Goal: Task Accomplishment & Management: Use online tool/utility

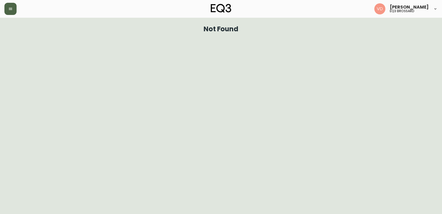
click at [6, 11] on button "button" at bounding box center [10, 9] width 12 height 12
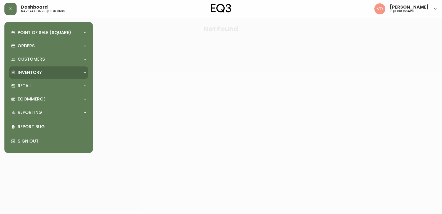
click at [25, 69] on p "Inventory" at bounding box center [30, 72] width 24 height 6
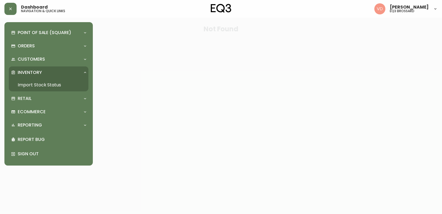
click at [58, 83] on link "Import Stock Status" at bounding box center [49, 84] width 80 height 13
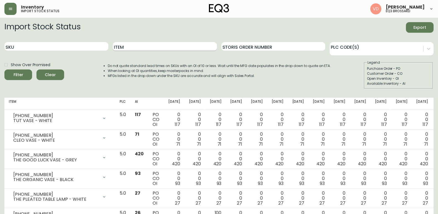
click at [158, 46] on input "Item" at bounding box center [165, 46] width 104 height 9
type input "KACIA"
click at [4, 69] on button "Filter" at bounding box center [18, 74] width 28 height 11
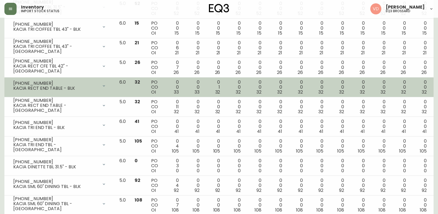
scroll to position [75, 0]
